Goal: Information Seeking & Learning: Learn about a topic

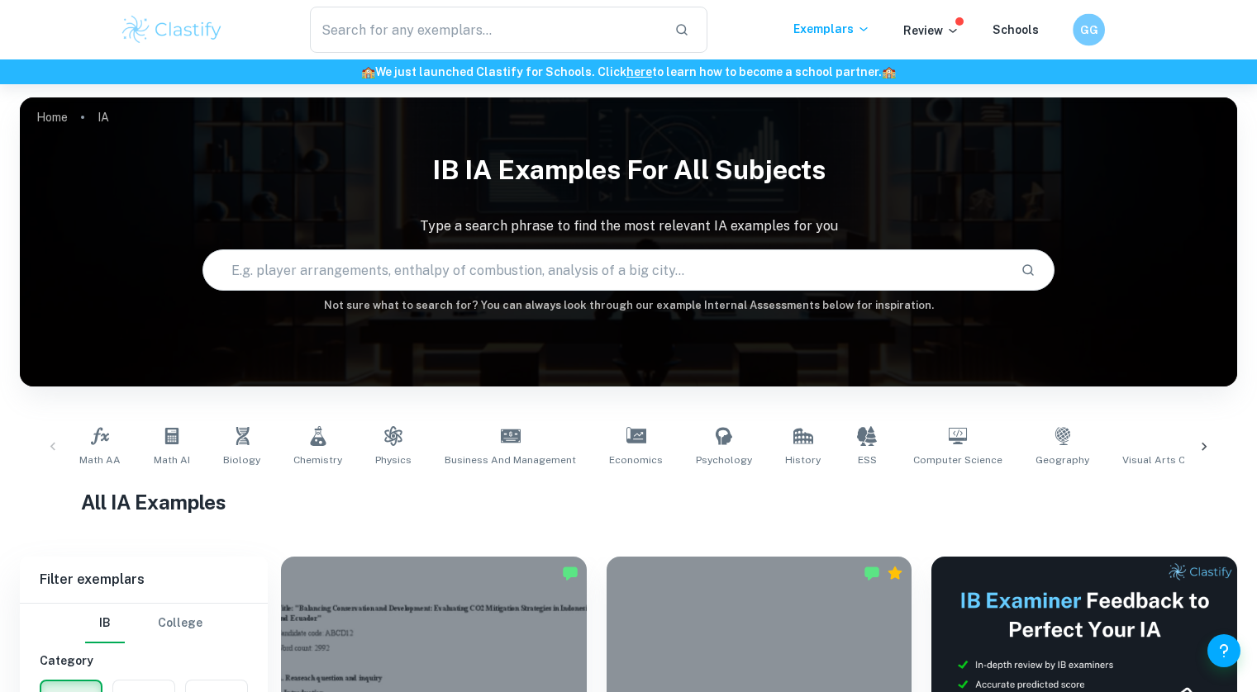
click at [1109, 21] on div "GG" at bounding box center [1105, 30] width 64 height 32
click at [1097, 26] on h6 "GG" at bounding box center [1088, 30] width 20 height 18
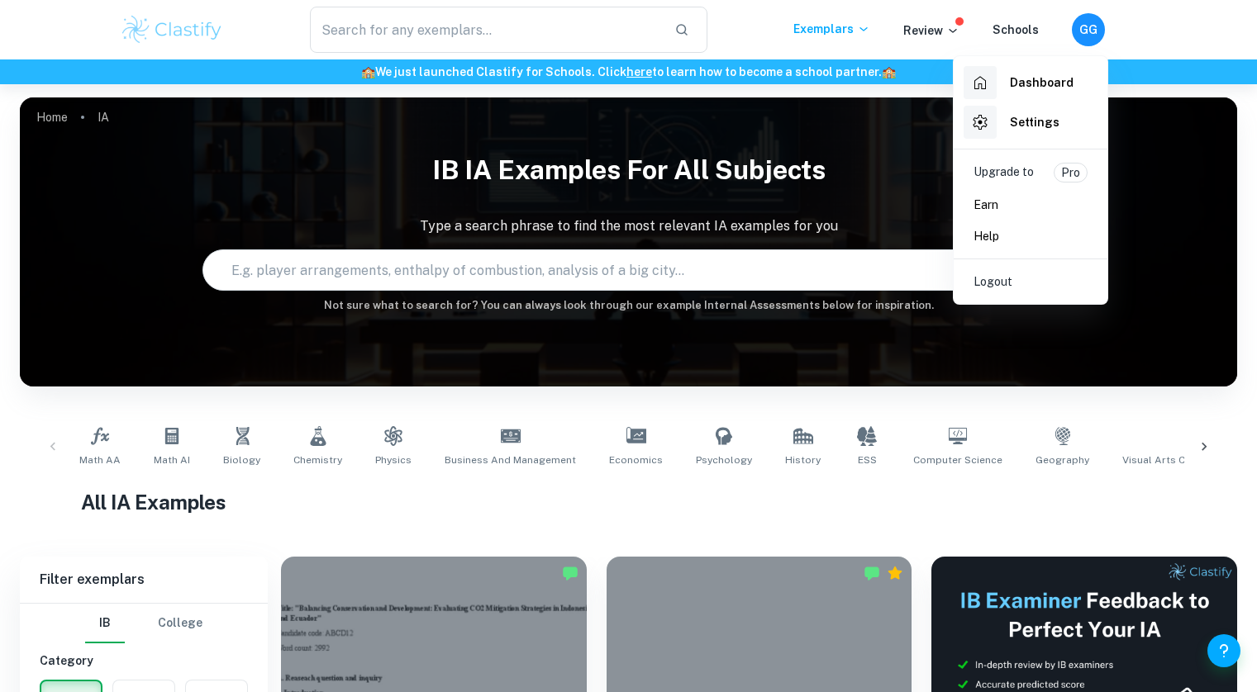
click at [1097, 26] on div at bounding box center [628, 346] width 1257 height 692
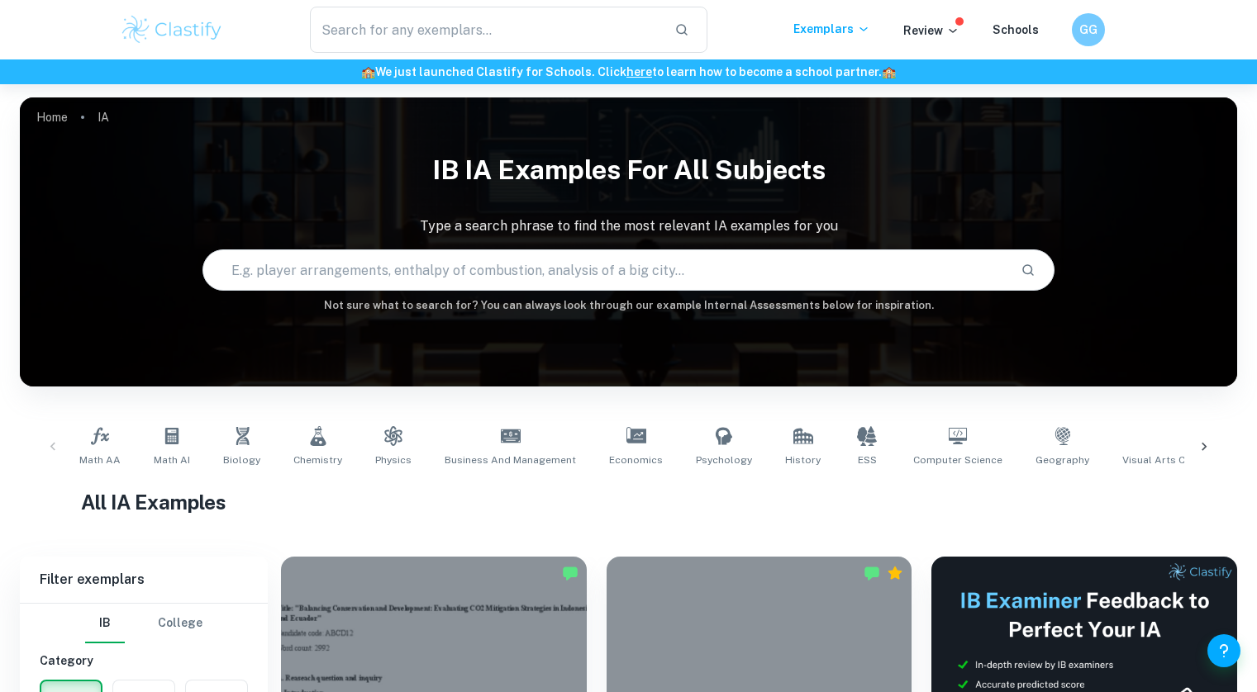
click at [802, 253] on input "text" at bounding box center [605, 270] width 804 height 46
click at [800, 258] on input "text" at bounding box center [605, 270] width 804 height 46
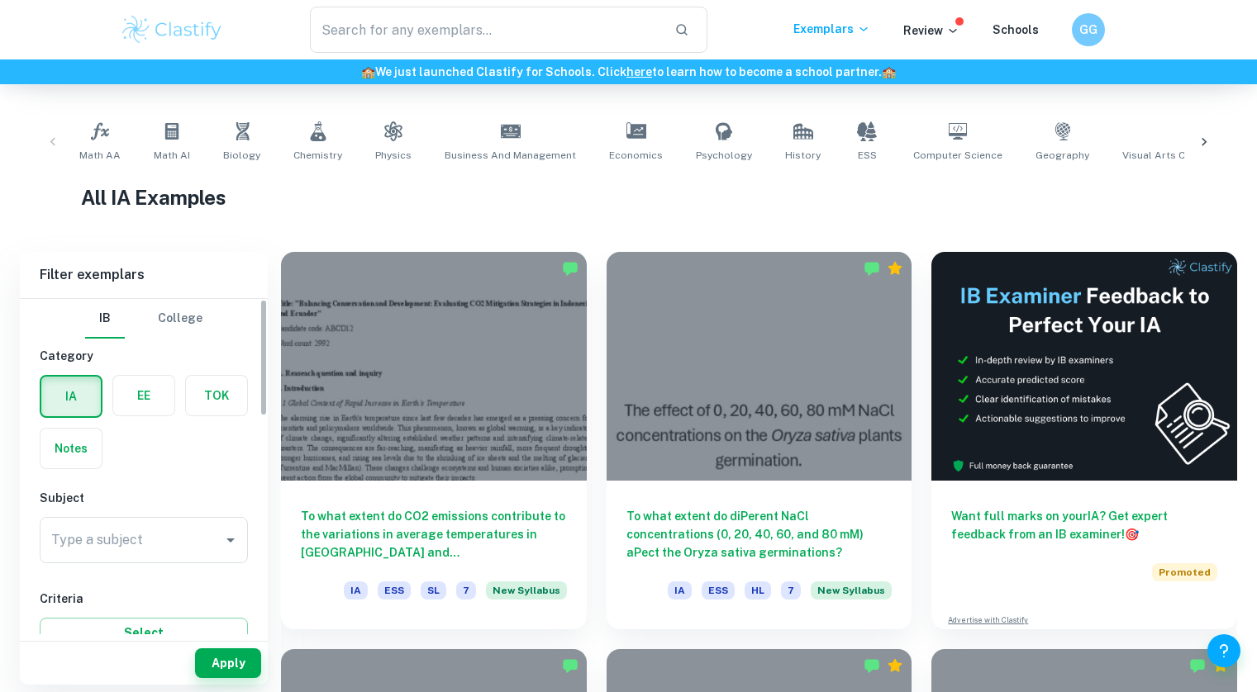
scroll to position [306, 0]
type input "damping of a spring"
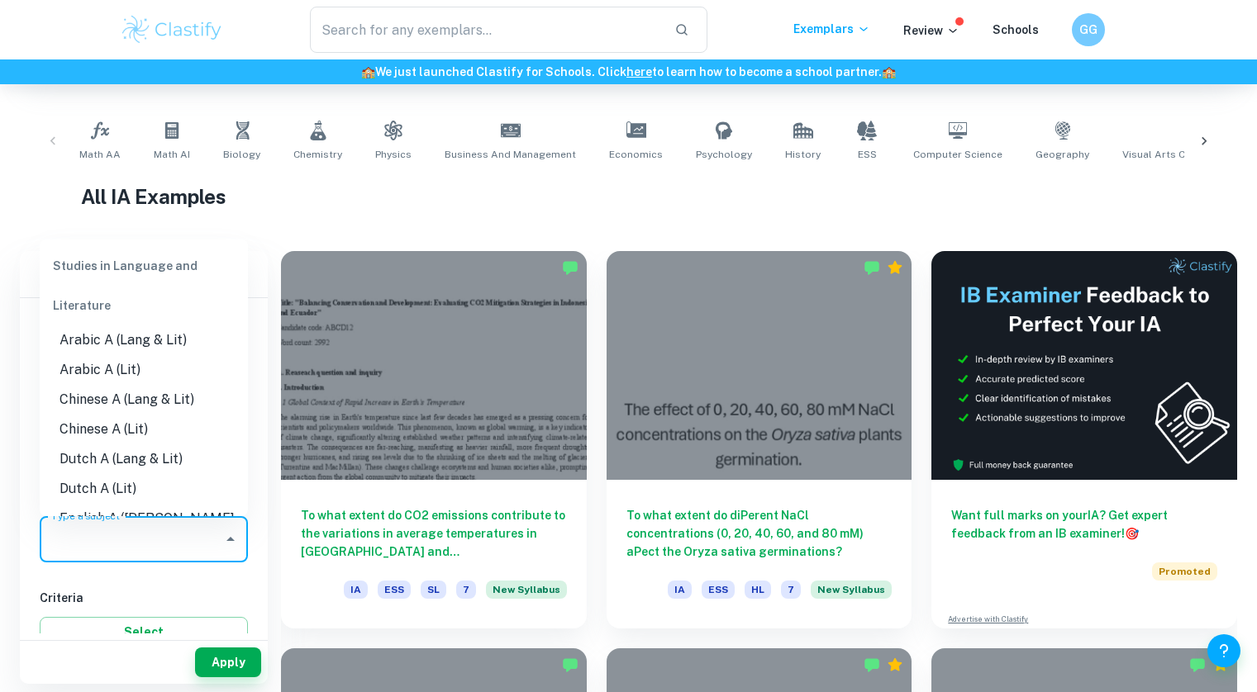
click at [128, 550] on input "Type a subject" at bounding box center [131, 539] width 169 height 31
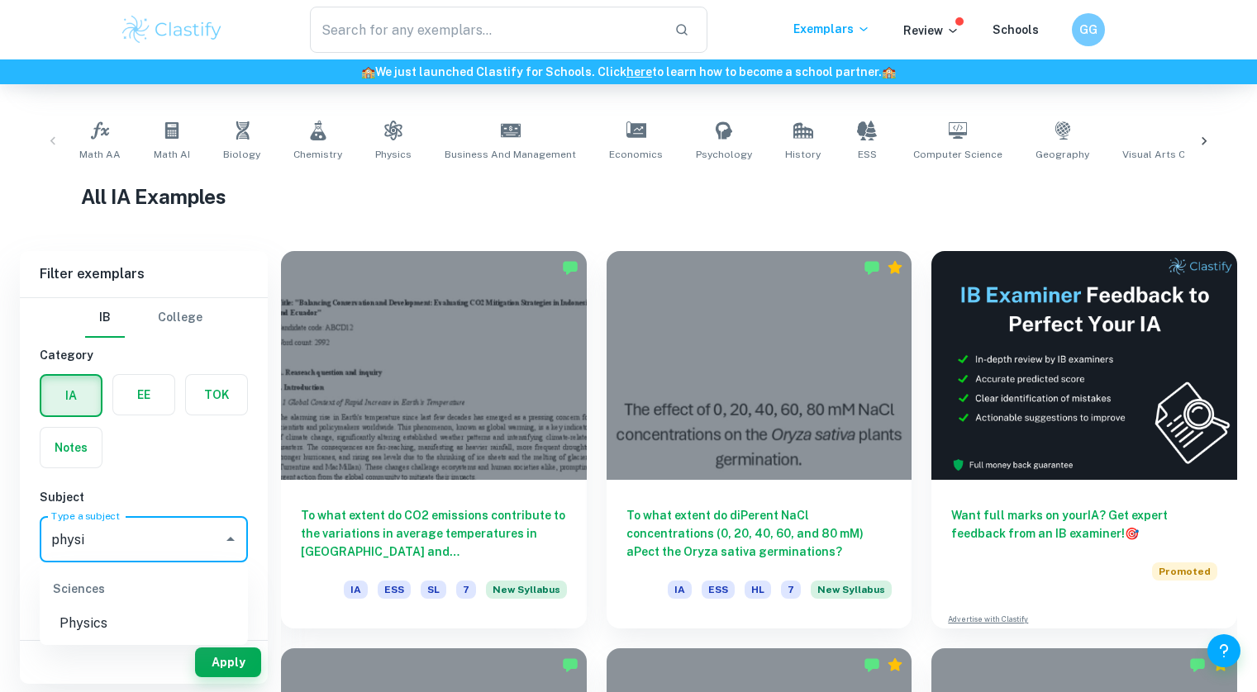
click at [135, 616] on li "Physics" at bounding box center [144, 624] width 208 height 30
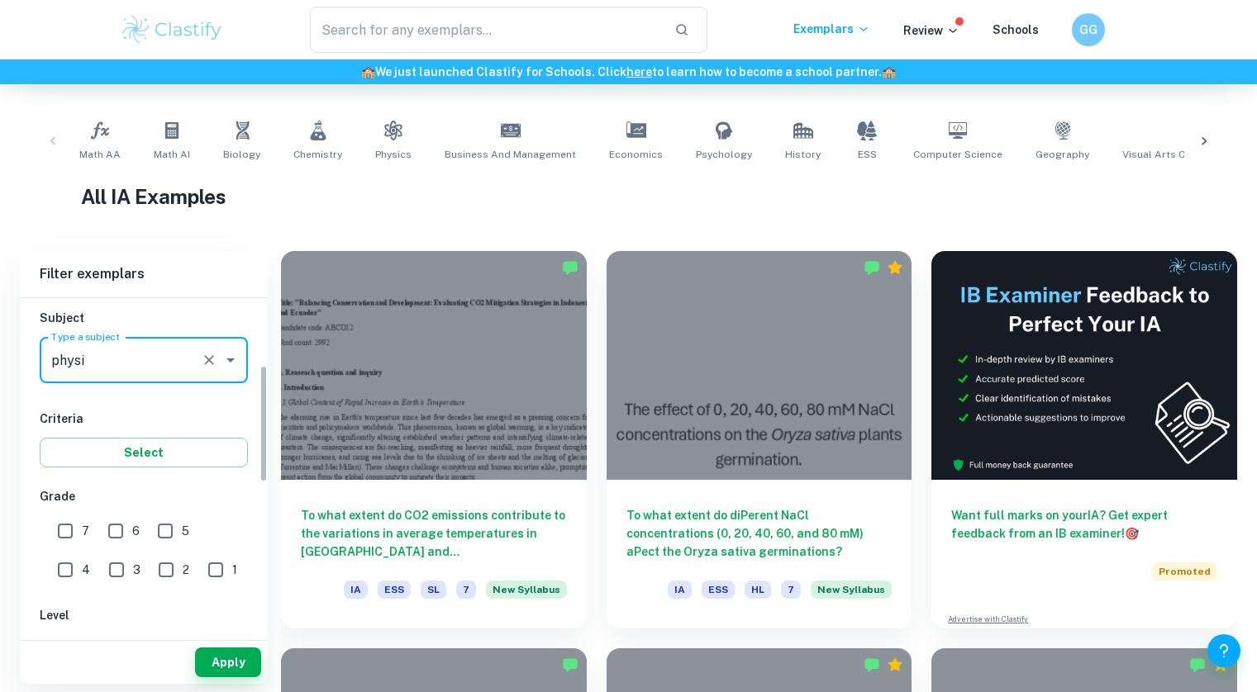
scroll to position [204, 0]
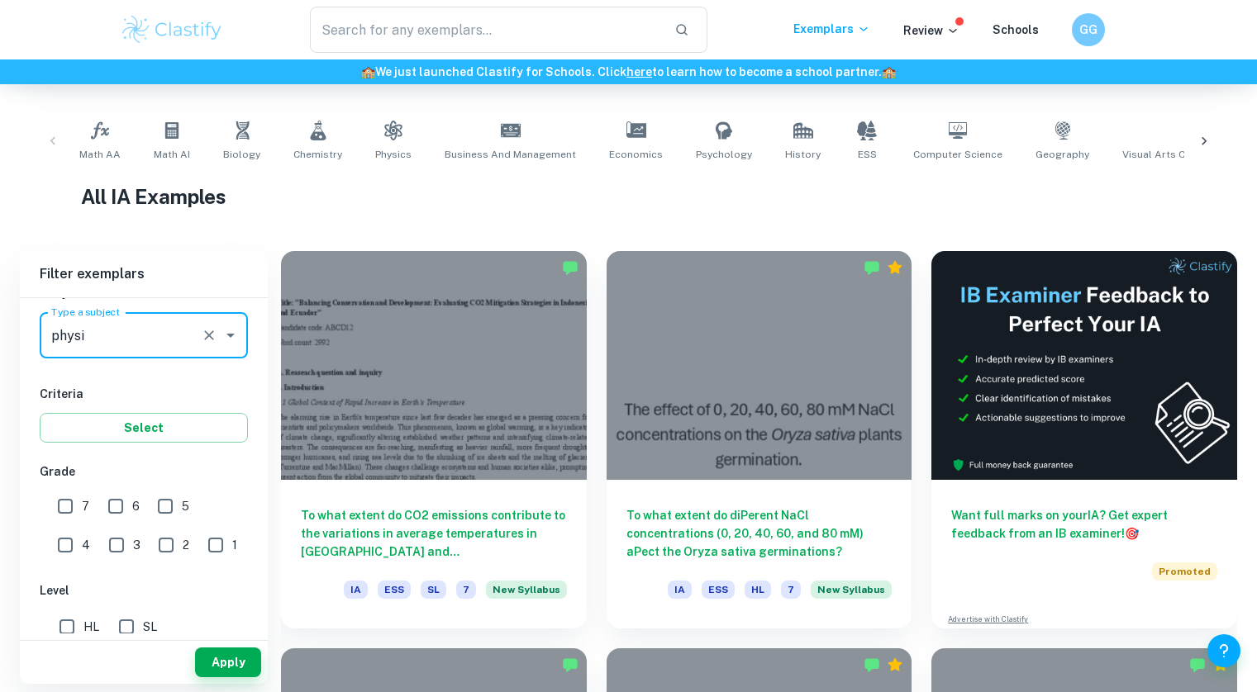
type input "Physics"
click at [72, 515] on input "7" at bounding box center [65, 506] width 33 height 33
checkbox input "true"
click at [112, 512] on input "6" at bounding box center [115, 506] width 33 height 33
checkbox input "true"
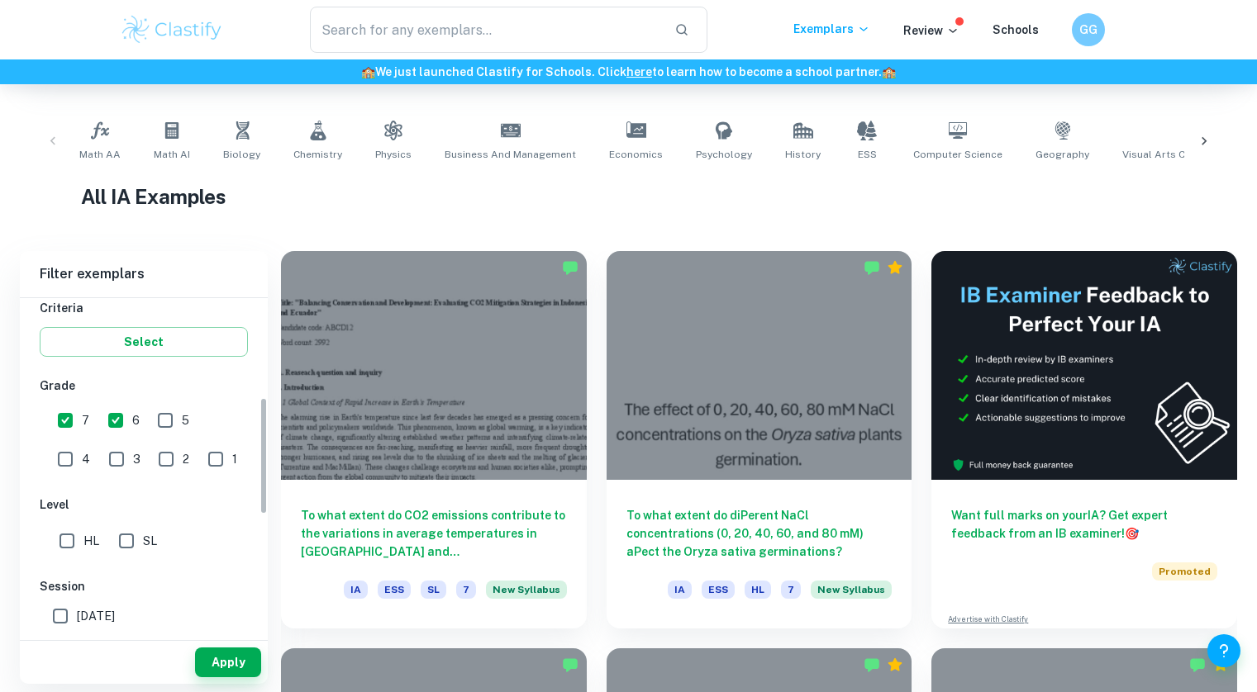
scroll to position [293, 0]
click at [67, 535] on input "HL" at bounding box center [66, 538] width 33 height 33
checkbox input "true"
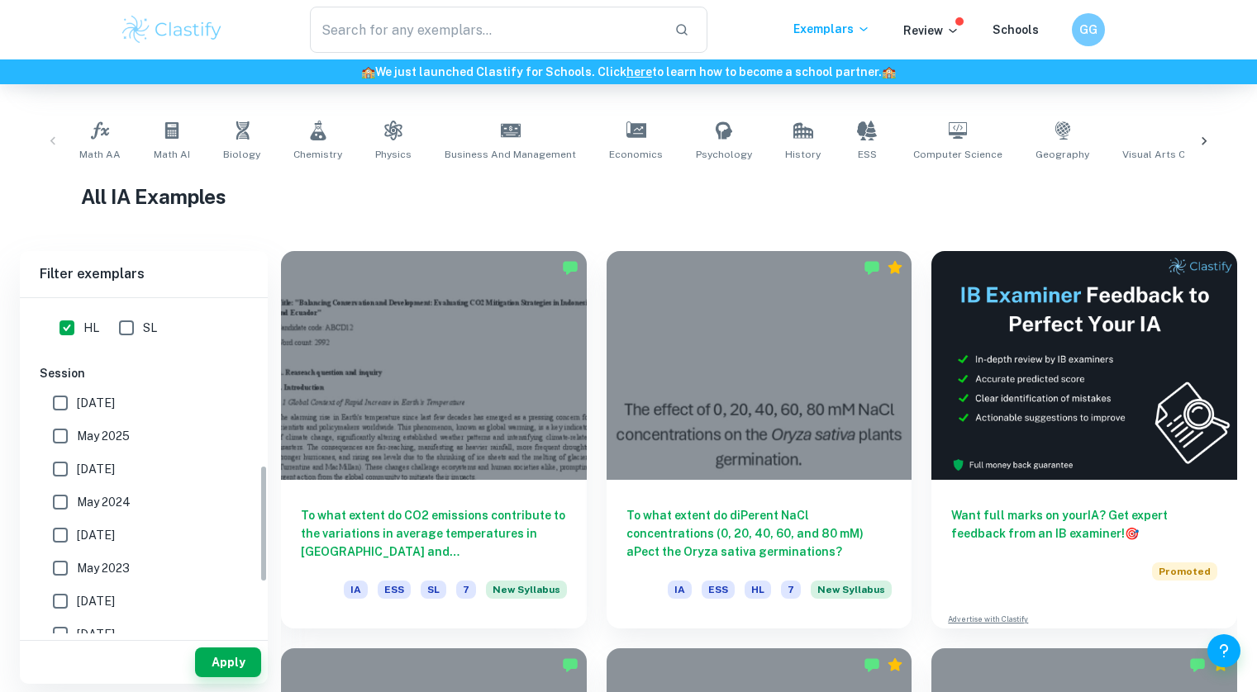
scroll to position [522, 0]
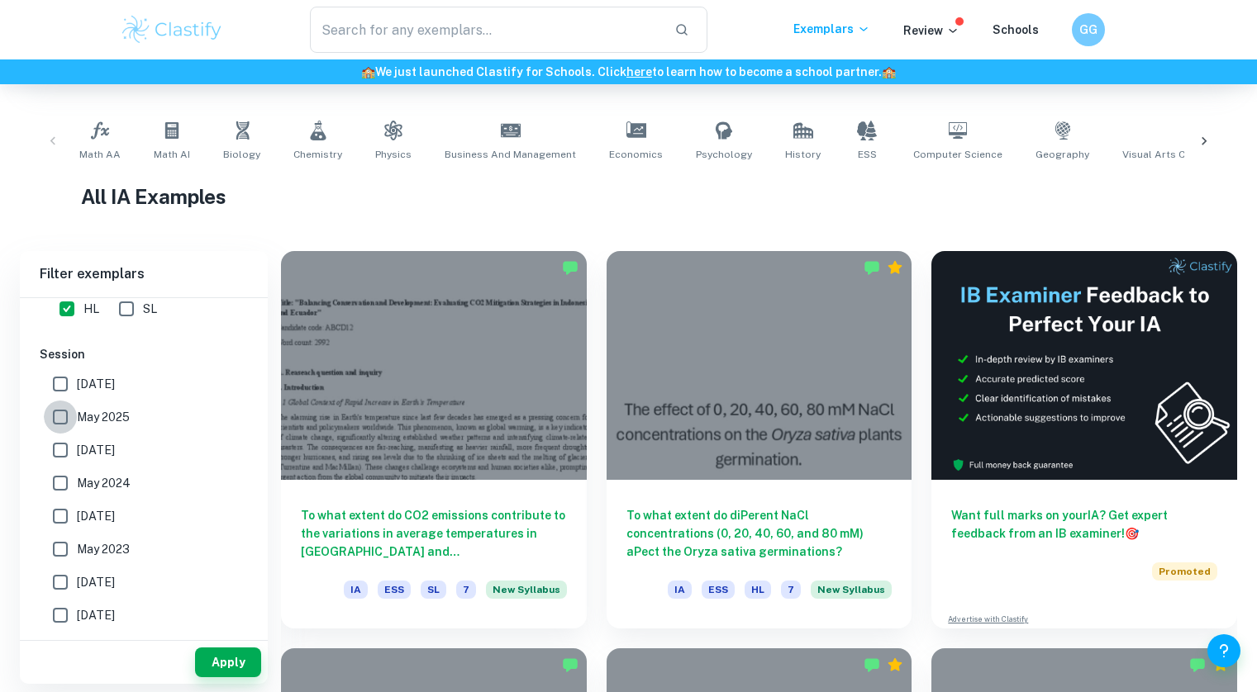
click at [65, 417] on input "May 2025" at bounding box center [60, 417] width 33 height 33
checkbox input "true"
click at [64, 386] on input "[DATE]" at bounding box center [60, 384] width 33 height 33
checkbox input "false"
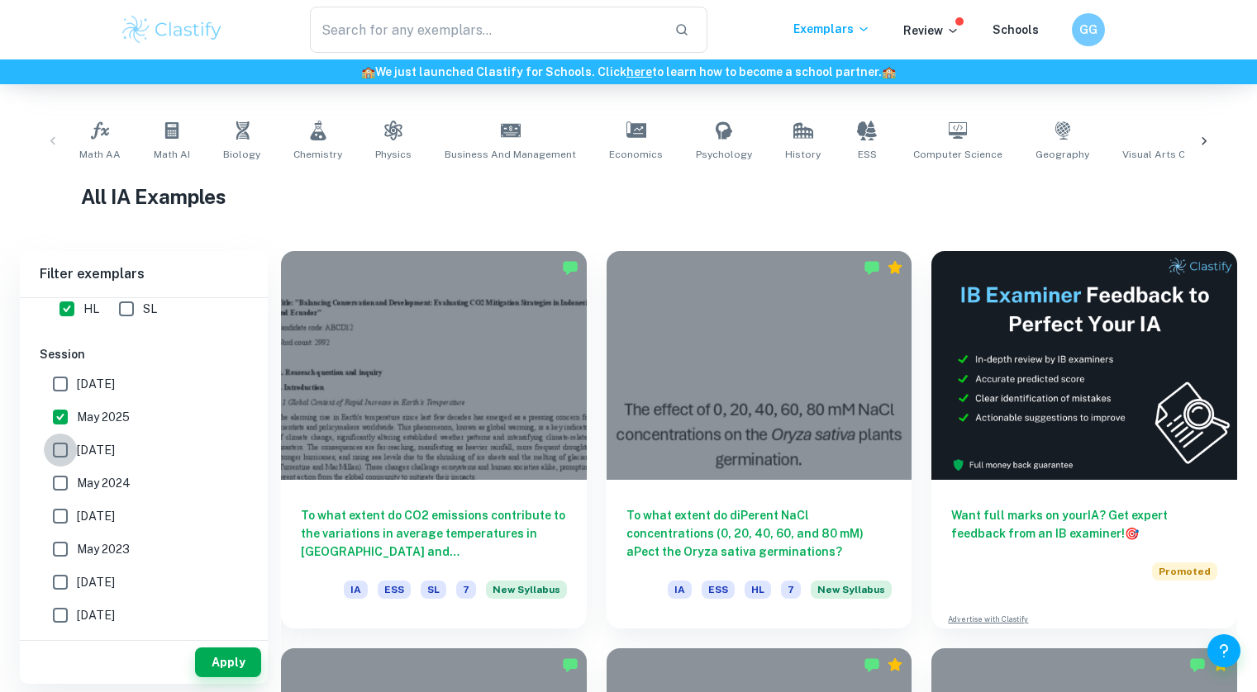
click at [59, 456] on input "[DATE]" at bounding box center [60, 450] width 33 height 33
checkbox input "true"
click at [65, 480] on input "May 2024" at bounding box center [60, 483] width 33 height 33
checkbox input "true"
click at [62, 515] on input "[DATE]" at bounding box center [60, 516] width 33 height 33
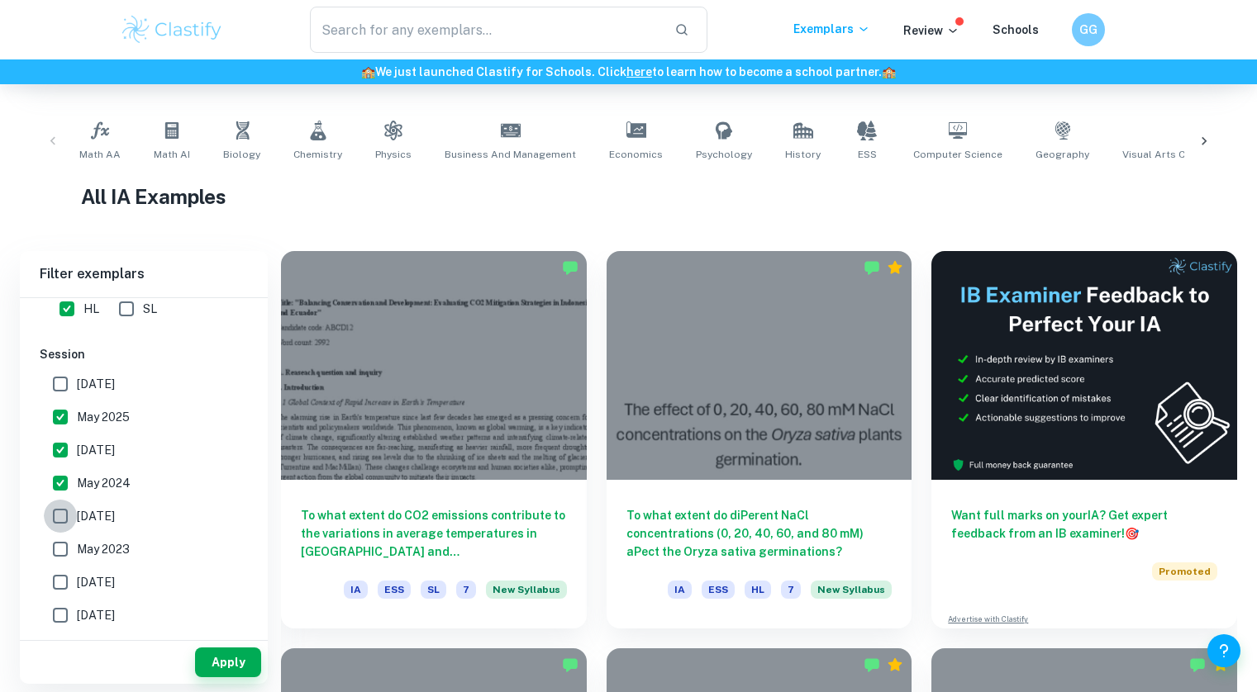
checkbox input "true"
click at [64, 546] on input "May 2023" at bounding box center [60, 549] width 33 height 33
checkbox input "true"
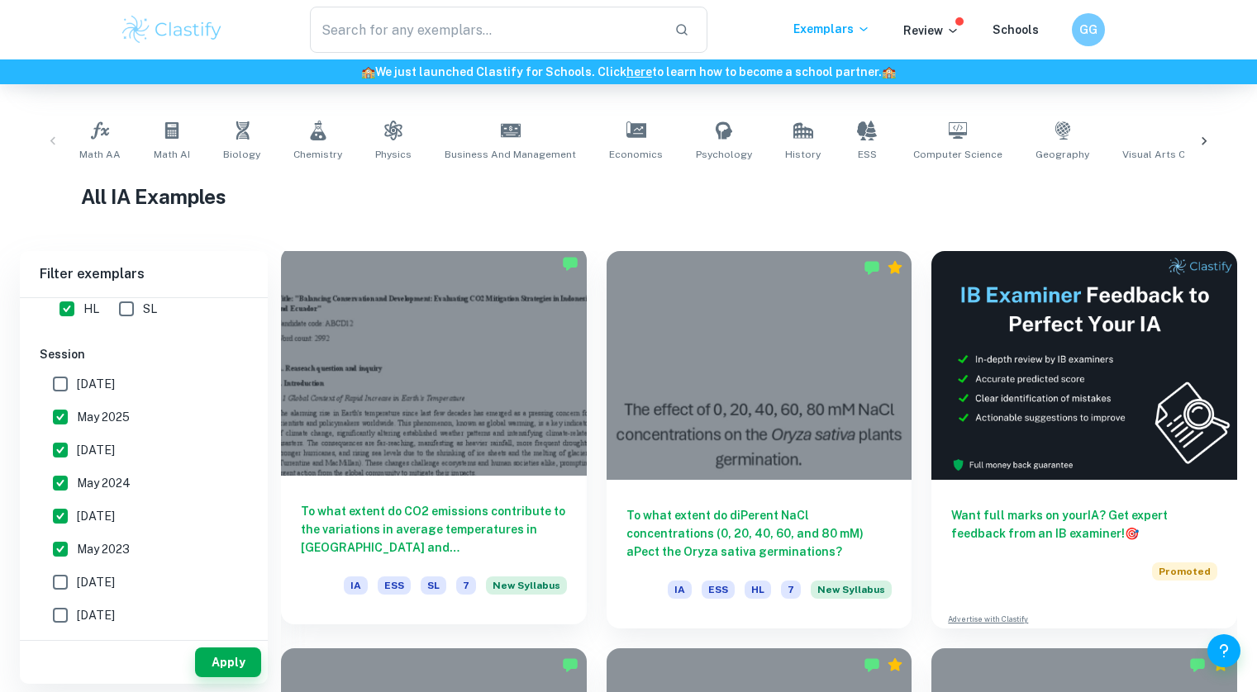
scroll to position [0, 0]
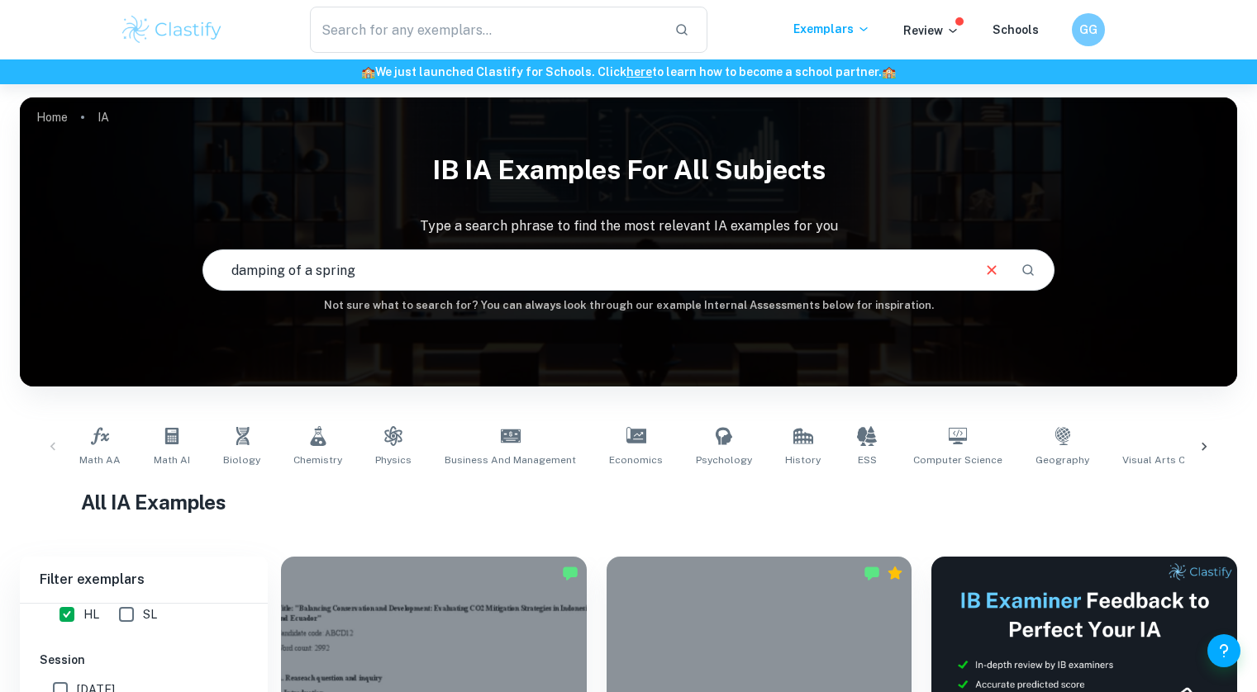
click at [364, 267] on input "damping of a spring" at bounding box center [586, 270] width 766 height 46
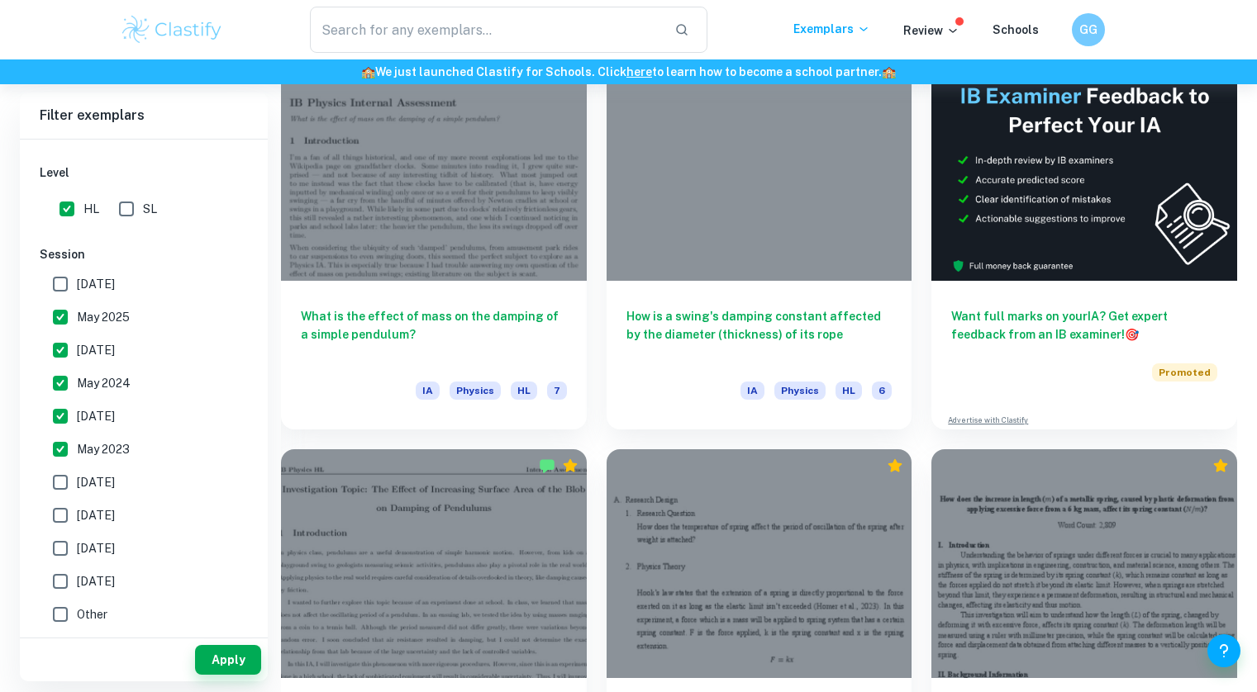
scroll to position [383, 0]
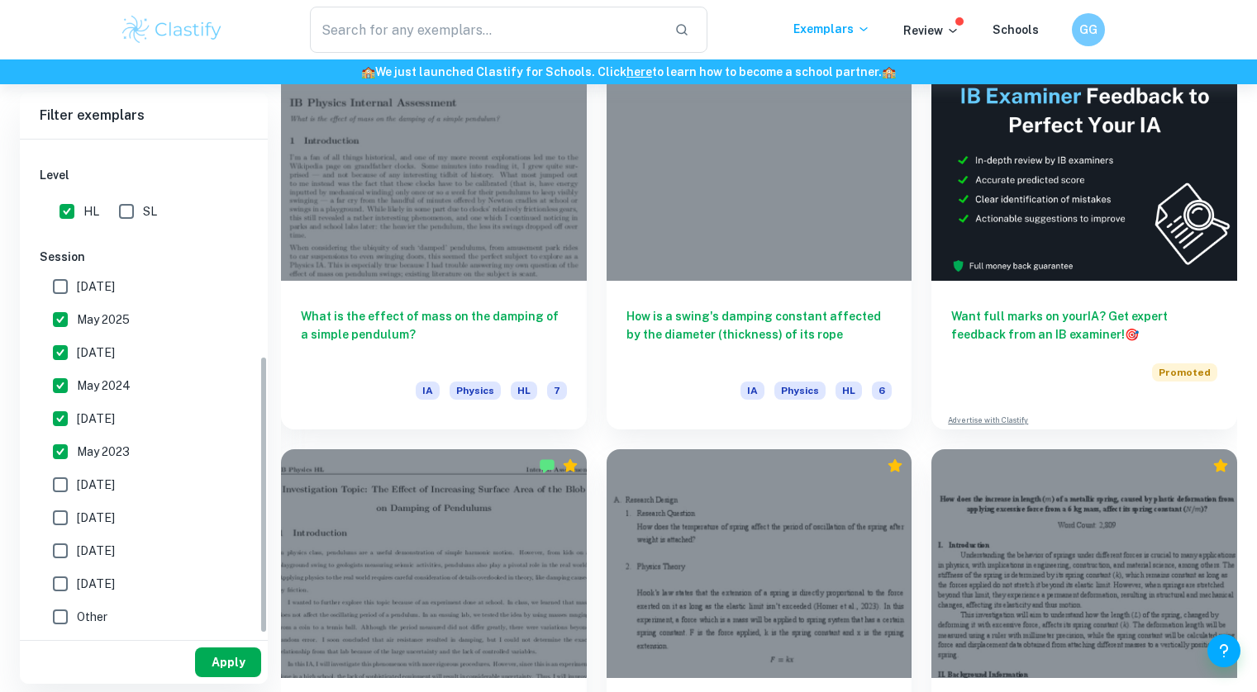
click at [236, 653] on button "Apply" at bounding box center [228, 663] width 66 height 30
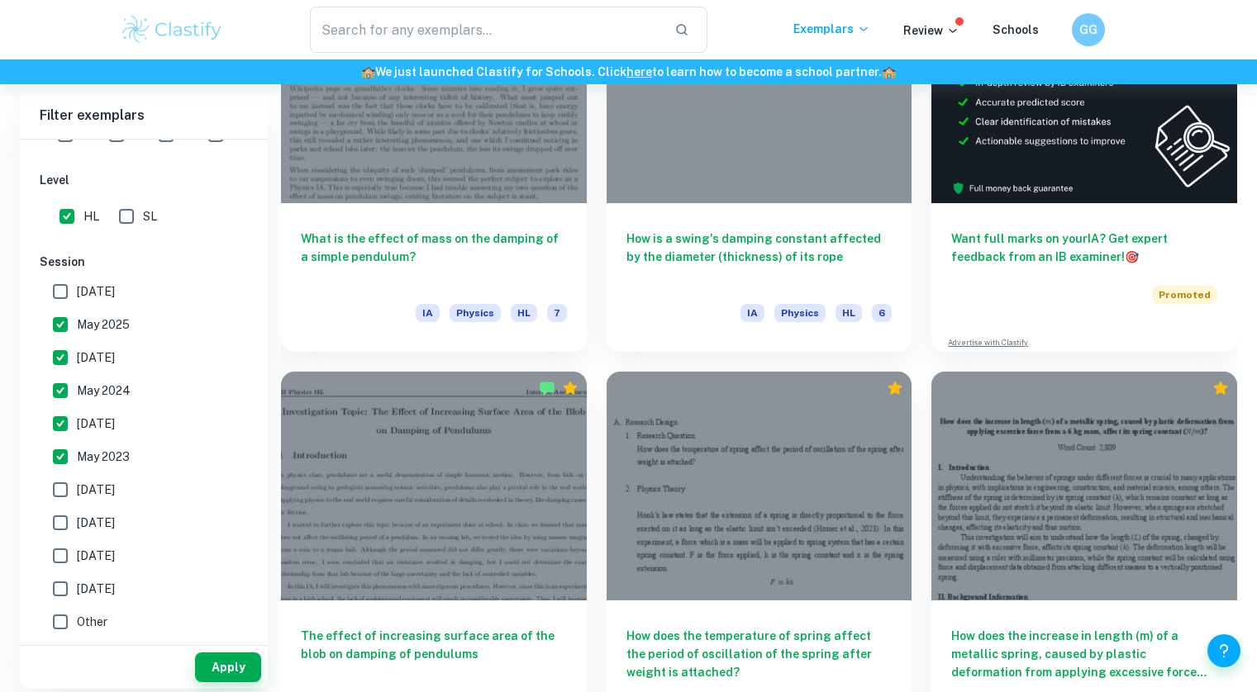
scroll to position [445, 0]
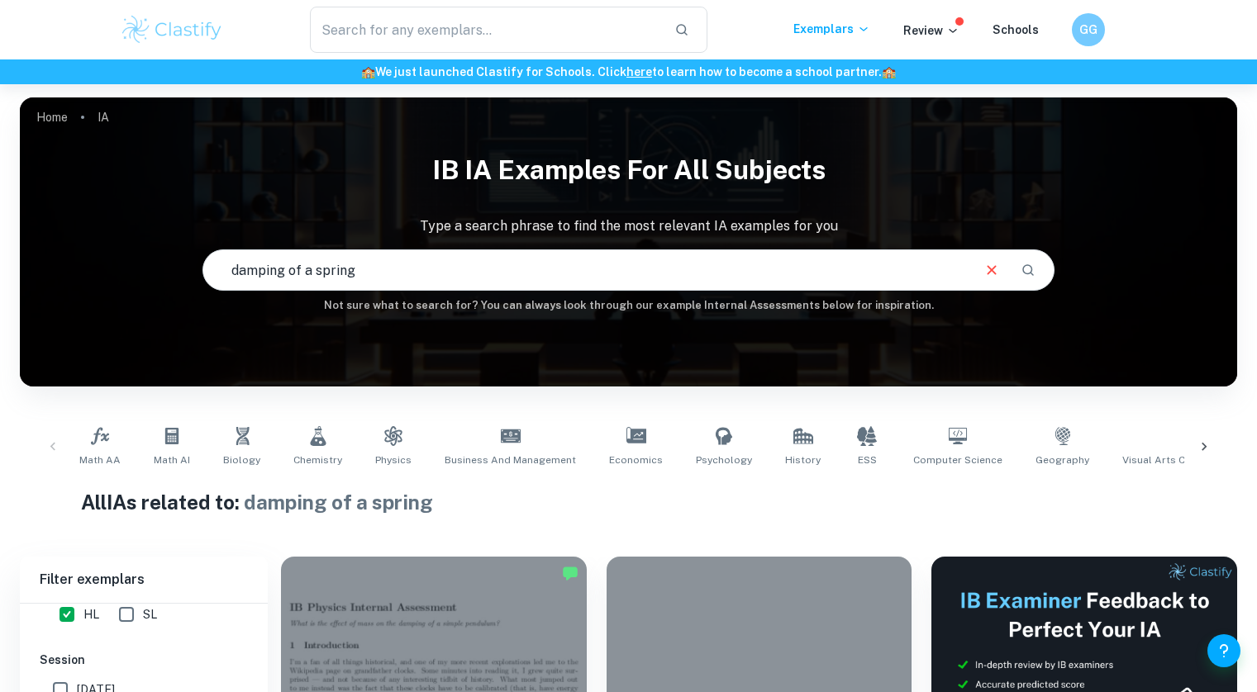
click at [667, 286] on input "damping of a spring" at bounding box center [586, 270] width 766 height 46
type input "damping of a spring surface area"
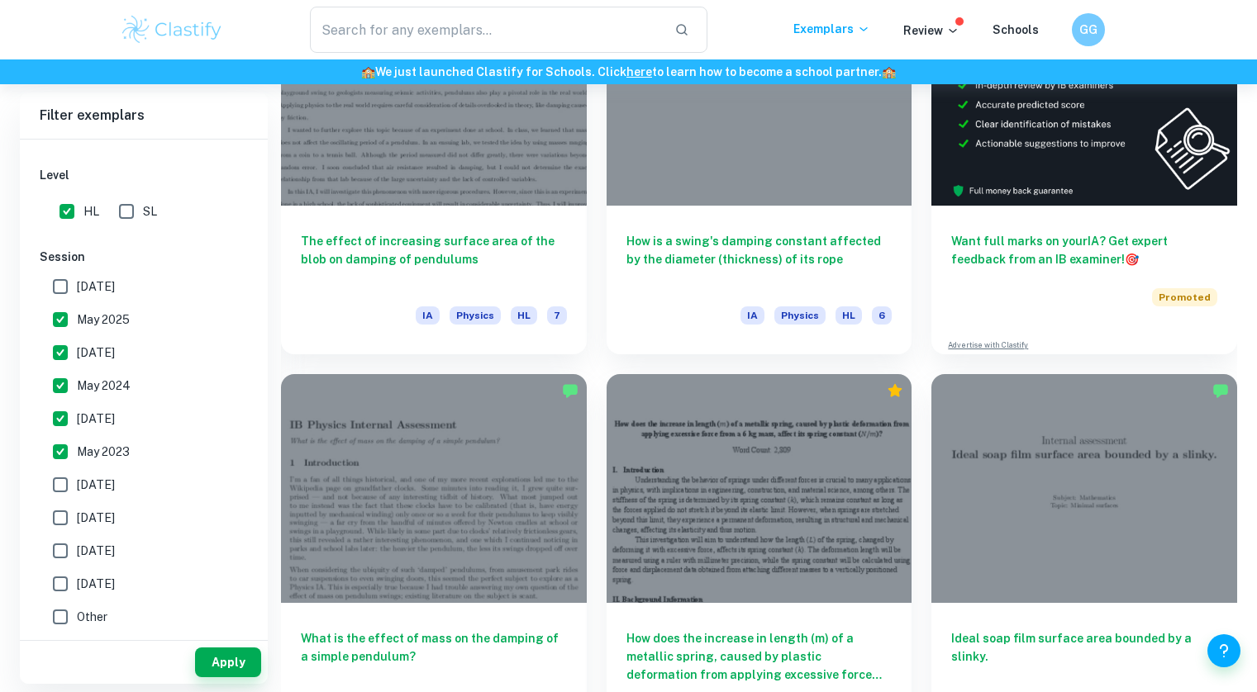
scroll to position [555, 0]
